Goal: Task Accomplishment & Management: Use online tool/utility

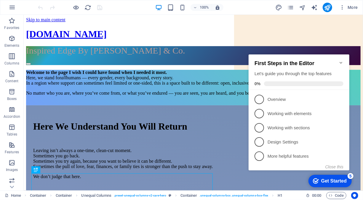
click at [340, 62] on icon "Minimize checklist" at bounding box center [340, 63] width 3 height 2
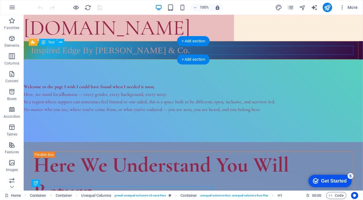
click at [87, 47] on div "Inspired Edge By [PERSON_NAME] & Co." at bounding box center [193, 50] width 325 height 9
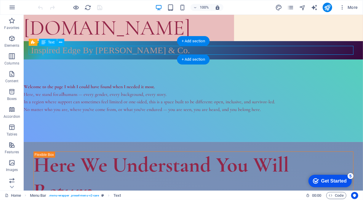
click at [88, 46] on div "Inspired Edge By [PERSON_NAME] & Co." at bounding box center [193, 50] width 325 height 9
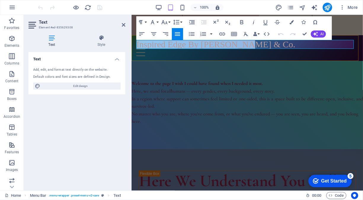
drag, startPoint x: 256, startPoint y: 44, endPoint x: 136, endPoint y: 44, distance: 119.7
click at [136, 44] on p "Inspired Edge By [PERSON_NAME] & Co." at bounding box center [247, 44] width 222 height 9
copy span "Inspired Edge By [PERSON_NAME] & Co."
click at [192, 71] on div "Welcome to the page I wish I could have found when I needed it most. Here, we s…" at bounding box center [246, 105] width 231 height 88
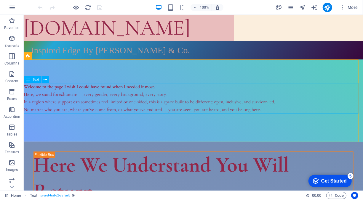
click at [65, 90] on div "Welcome to the page I wish I could have found when I needed it most. Here, we s…" at bounding box center [192, 98] width 339 height 30
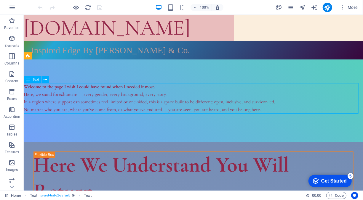
click at [65, 90] on div "Welcome to the page I wish I could have found when I needed it most. Here, we s…" at bounding box center [192, 98] width 339 height 30
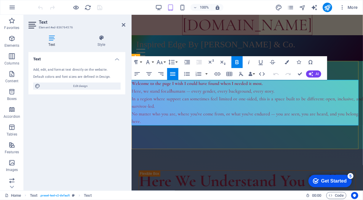
click at [133, 84] on strong "Welcome to the page I wish I could have found when I needed it most." at bounding box center [196, 83] width 131 height 6
click at [132, 84] on strong "Welcome to the page I wish I could have found when I needed it most." at bounding box center [196, 83] width 131 height 6
click at [133, 84] on strong "Welcome to the page I wish I could have found when I needed it most." at bounding box center [196, 83] width 131 height 6
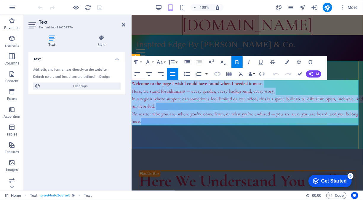
drag, startPoint x: 132, startPoint y: 83, endPoint x: 329, endPoint y: 123, distance: 201.1
click at [329, 123] on div "Welcome to the page I wish I could have found when I needed it most. Here, we s…" at bounding box center [246, 103] width 231 height 46
copy div "Welcome to the page I wish I could have found when I needed it most. Here, we s…"
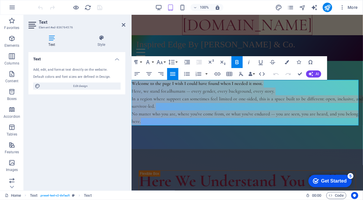
click at [84, 125] on div "Text Add, edit, and format text directly on the website. Default colors and fon…" at bounding box center [76, 119] width 97 height 134
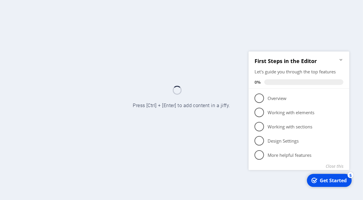
click at [342, 58] on icon "Minimize checklist" at bounding box center [340, 59] width 5 height 5
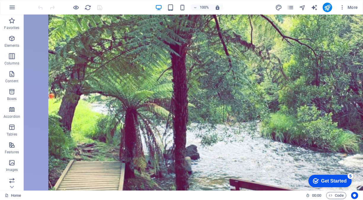
scroll to position [565, 0]
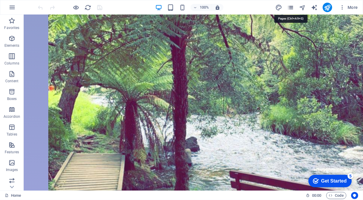
click at [291, 7] on icon "pages" at bounding box center [290, 7] width 7 height 7
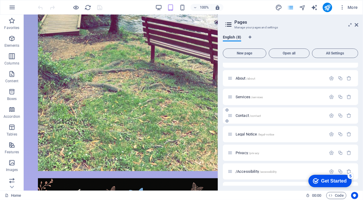
scroll to position [26, 0]
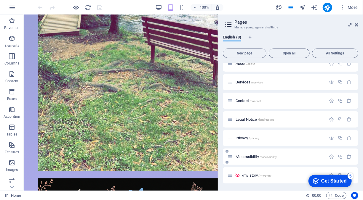
click at [240, 157] on span "/Accessibility /accessibility" at bounding box center [255, 157] width 41 height 4
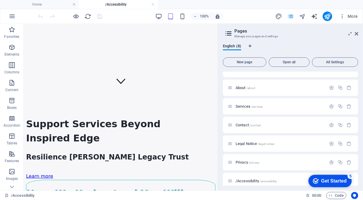
scroll to position [0, 0]
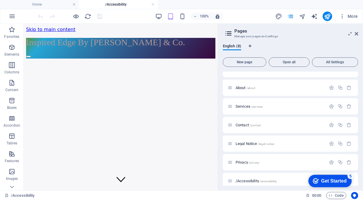
drag, startPoint x: 217, startPoint y: 64, endPoint x: 244, endPoint y: 46, distance: 32.4
